Goal: Find specific page/section: Find specific page/section

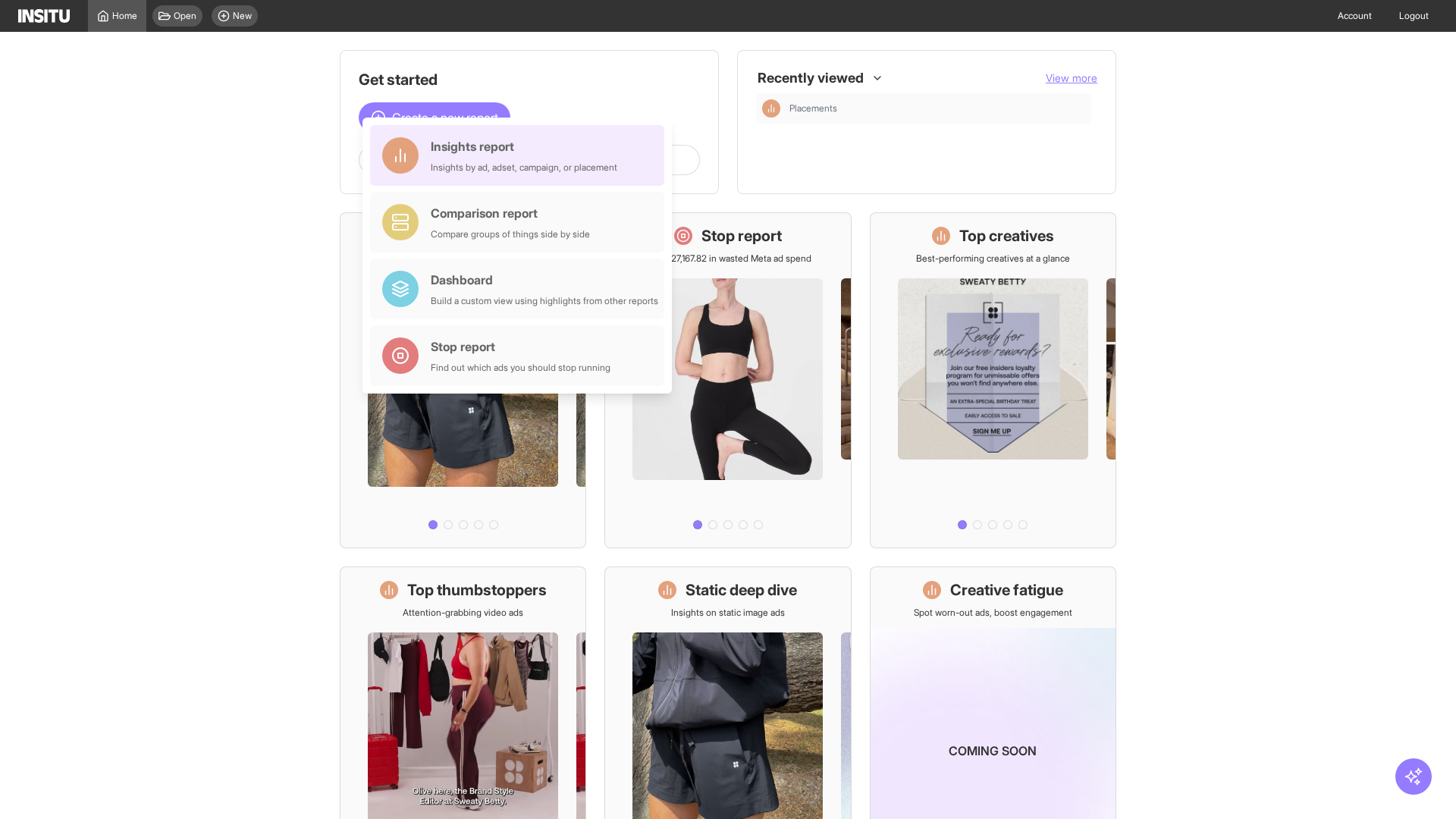
click at [521, 155] on div "Insights report Insights by ad, adset, campaign, or placement" at bounding box center [524, 154] width 187 height 36
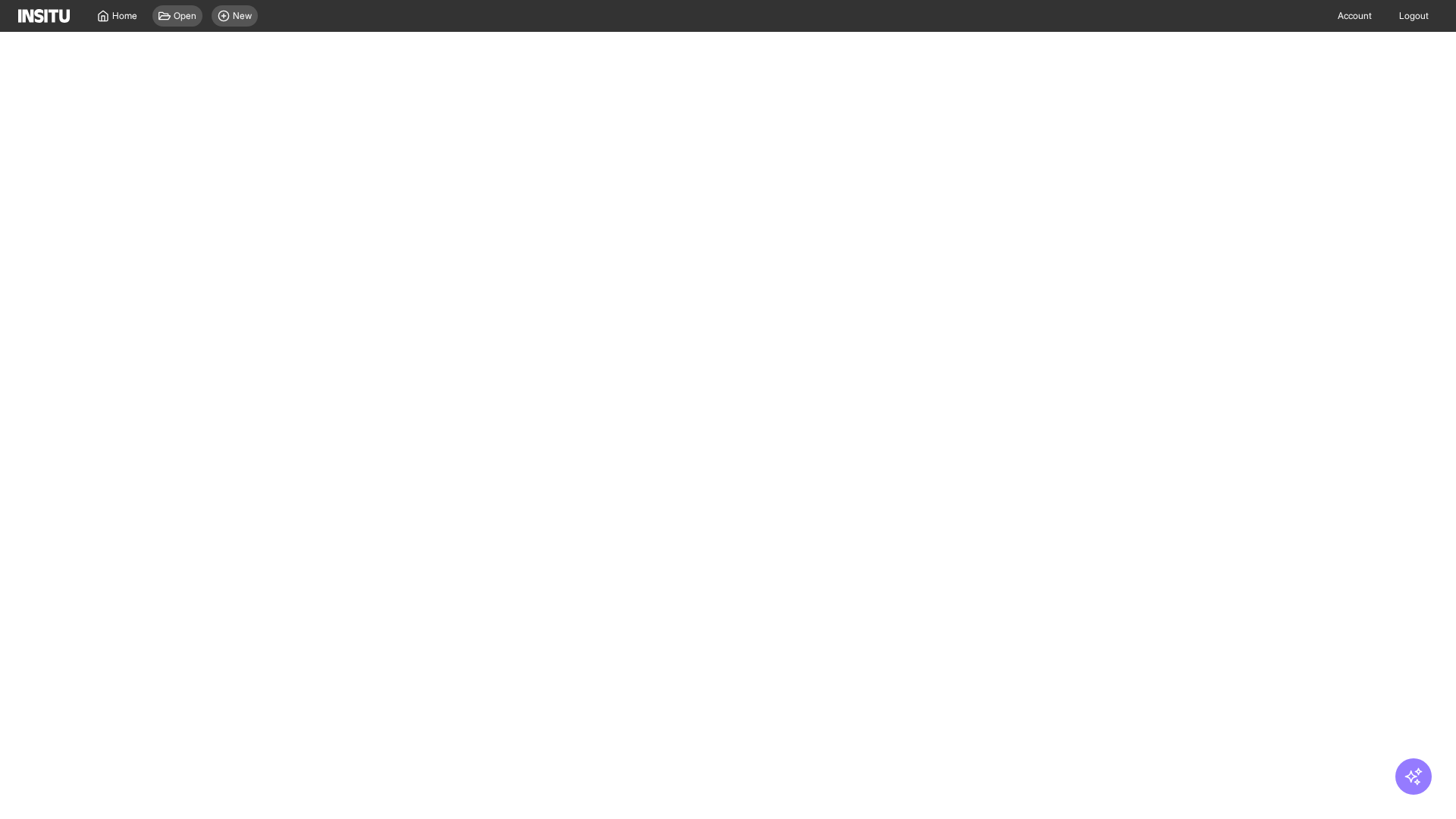
select select "**"
